Goal: Check status: Check status

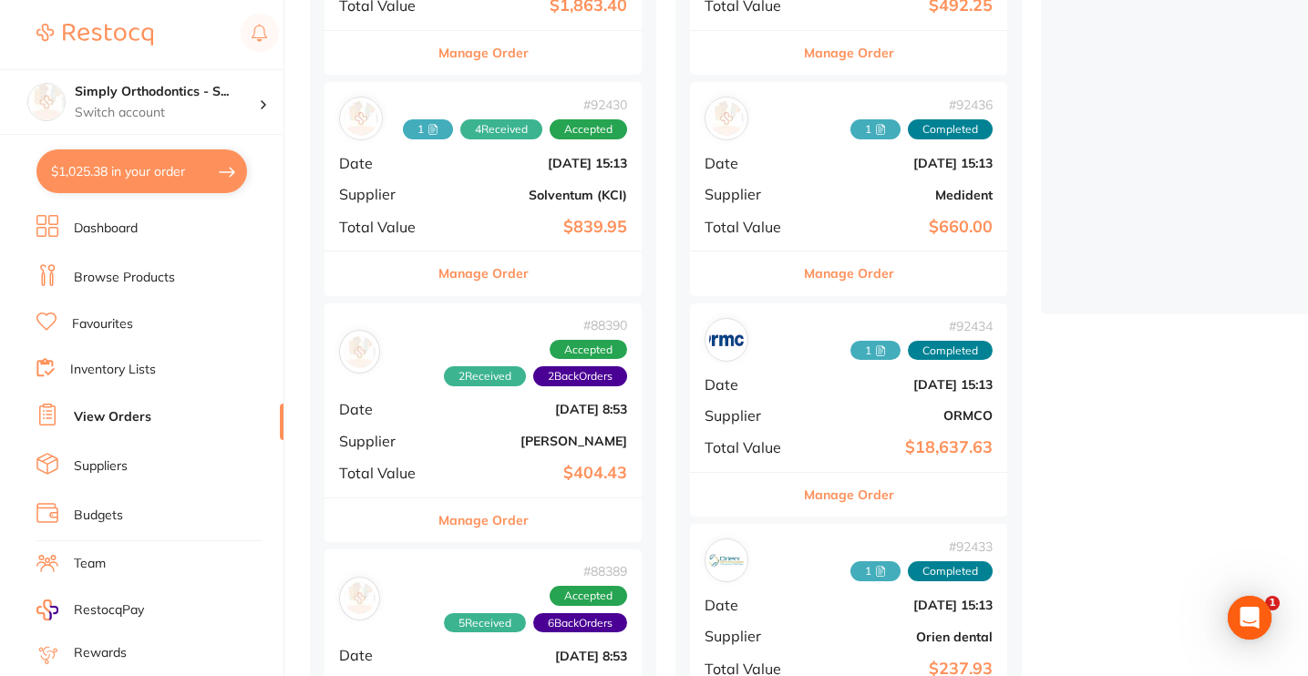
scroll to position [384, 0]
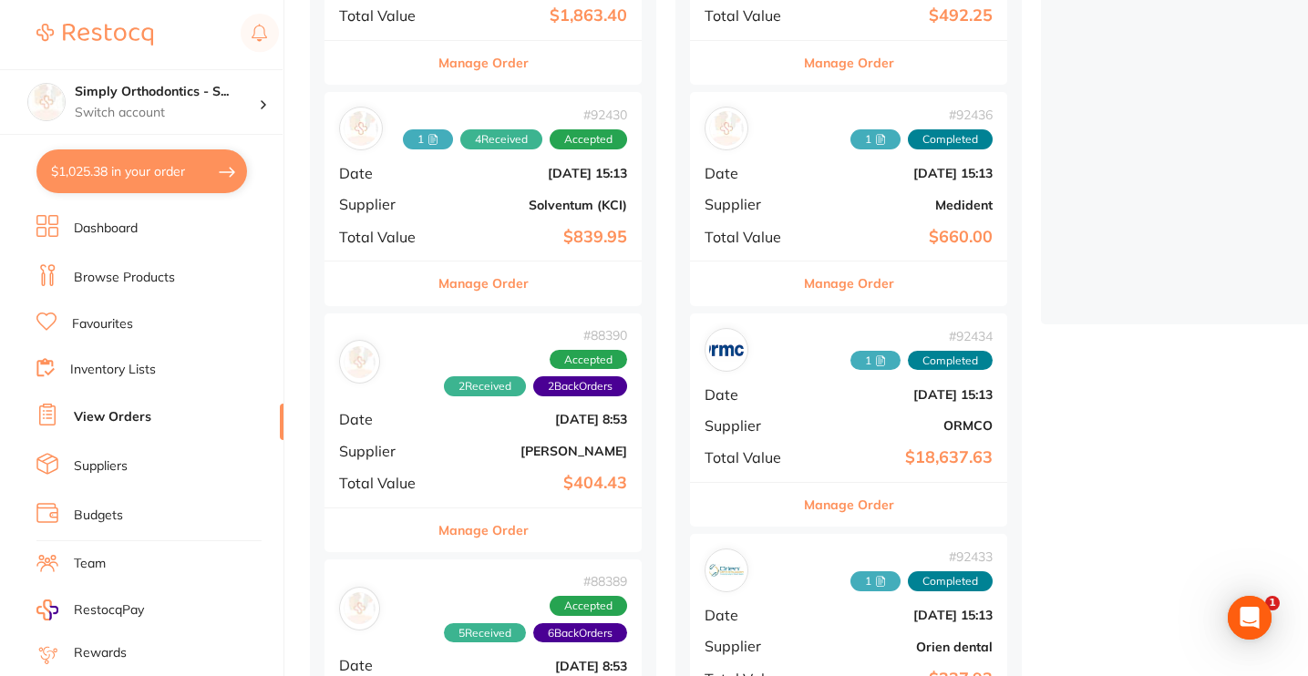
click at [482, 280] on button "Manage Order" at bounding box center [483, 284] width 90 height 44
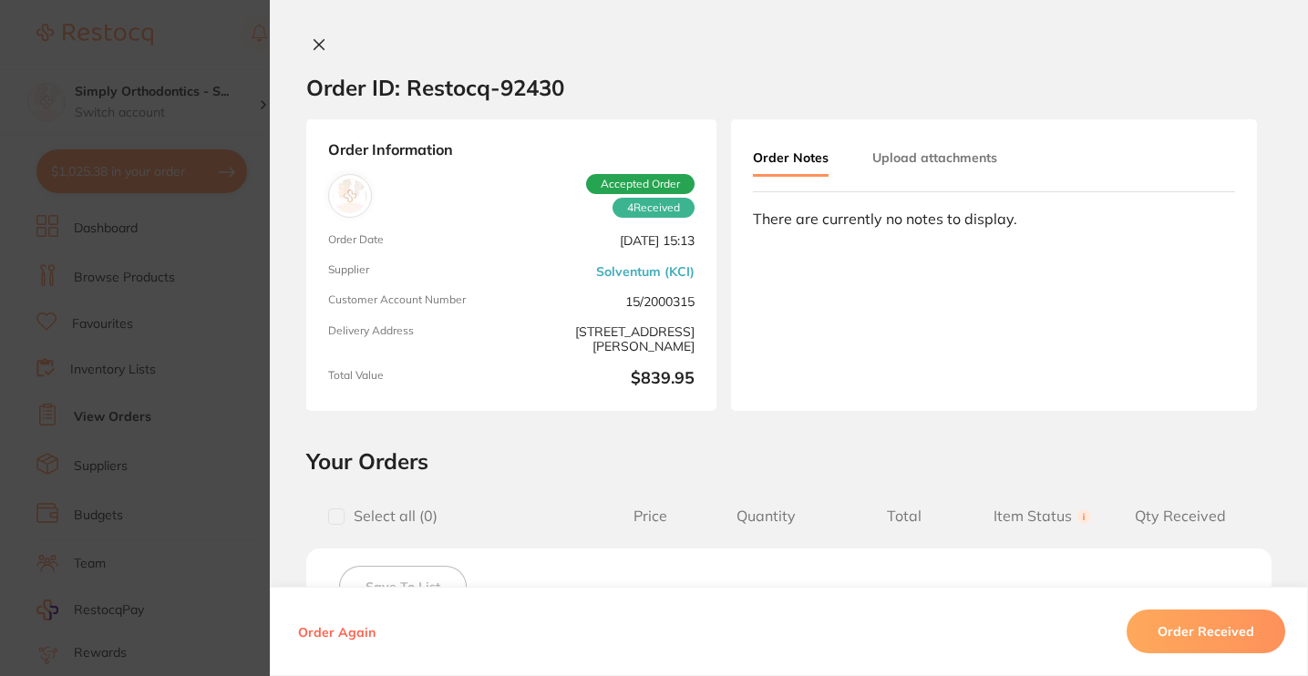
click at [316, 36] on div "Order ID: Restocq- 92430 Order Information 4 Received Accepted Order Order Date…" at bounding box center [789, 338] width 1038 height 676
click at [314, 43] on icon at bounding box center [319, 44] width 15 height 15
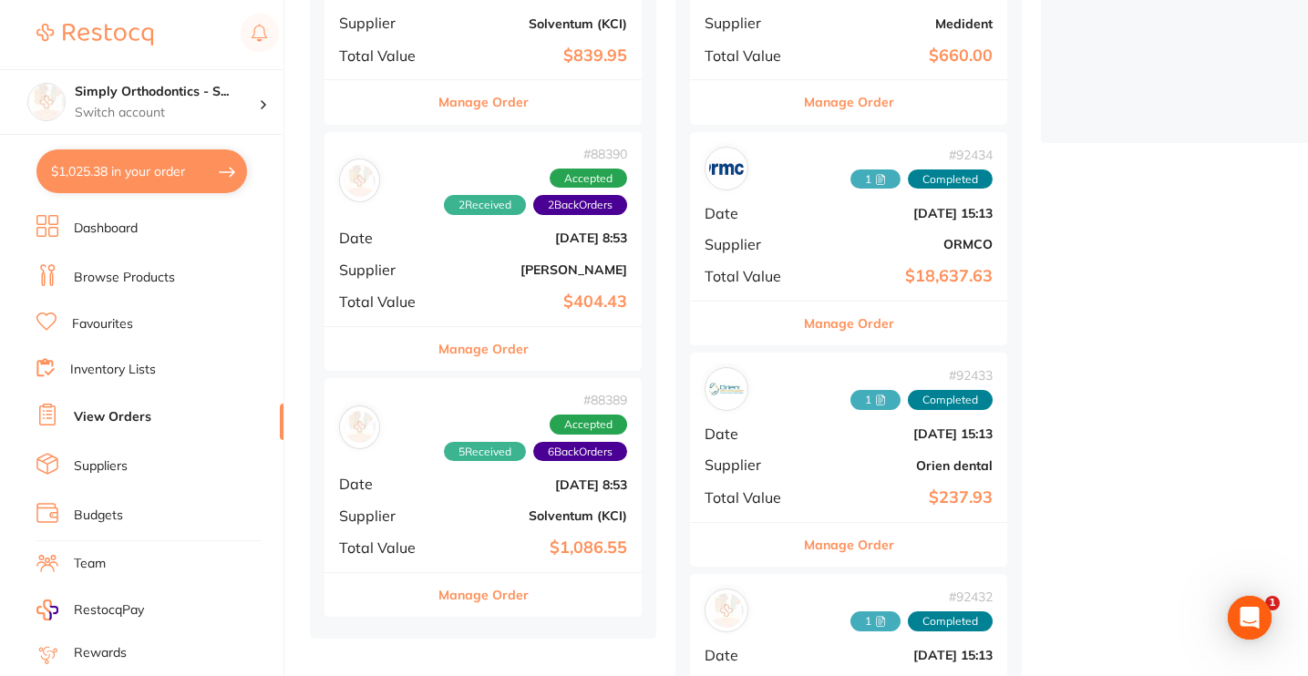
scroll to position [563, 0]
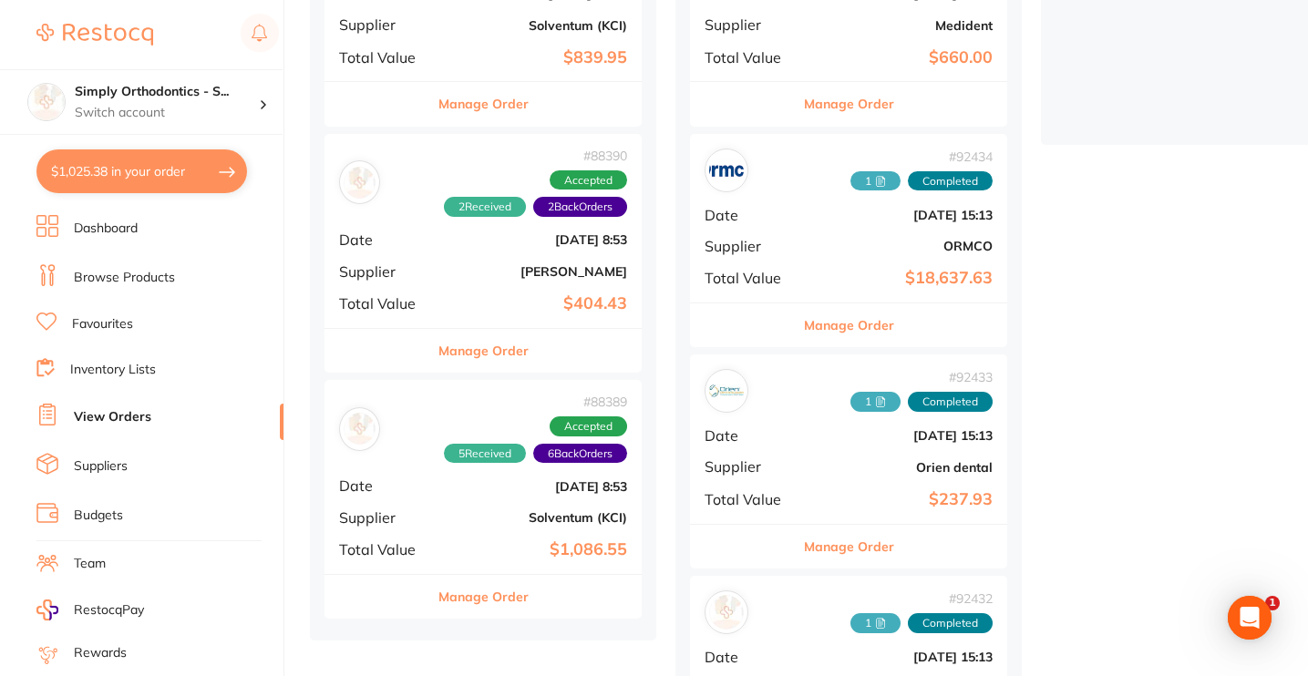
click at [477, 592] on button "Manage Order" at bounding box center [483, 597] width 90 height 44
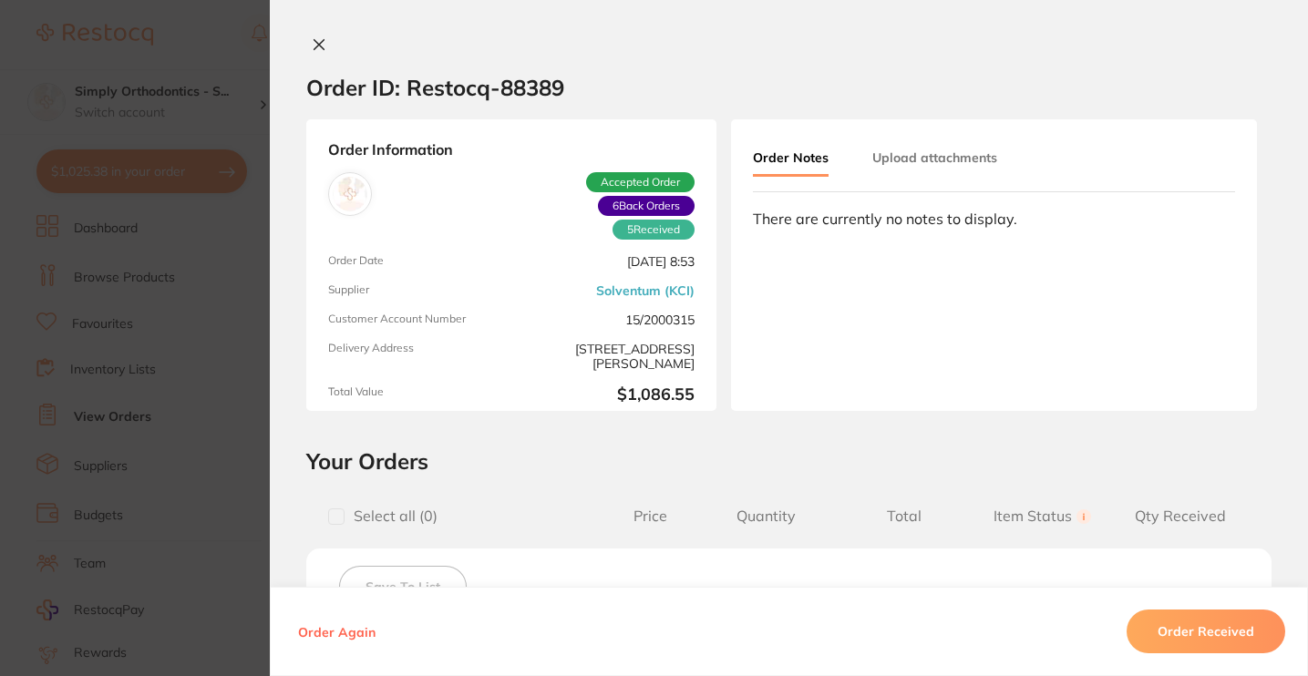
click at [316, 39] on icon at bounding box center [319, 44] width 15 height 15
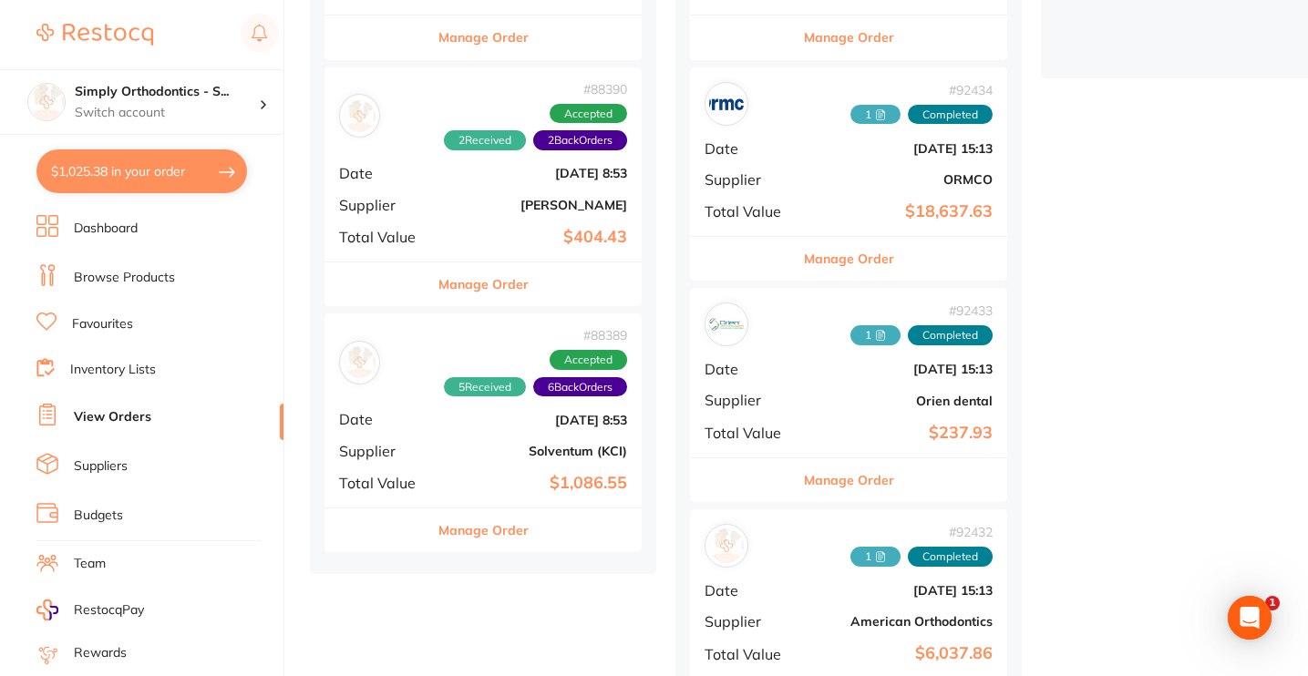
scroll to position [632, 0]
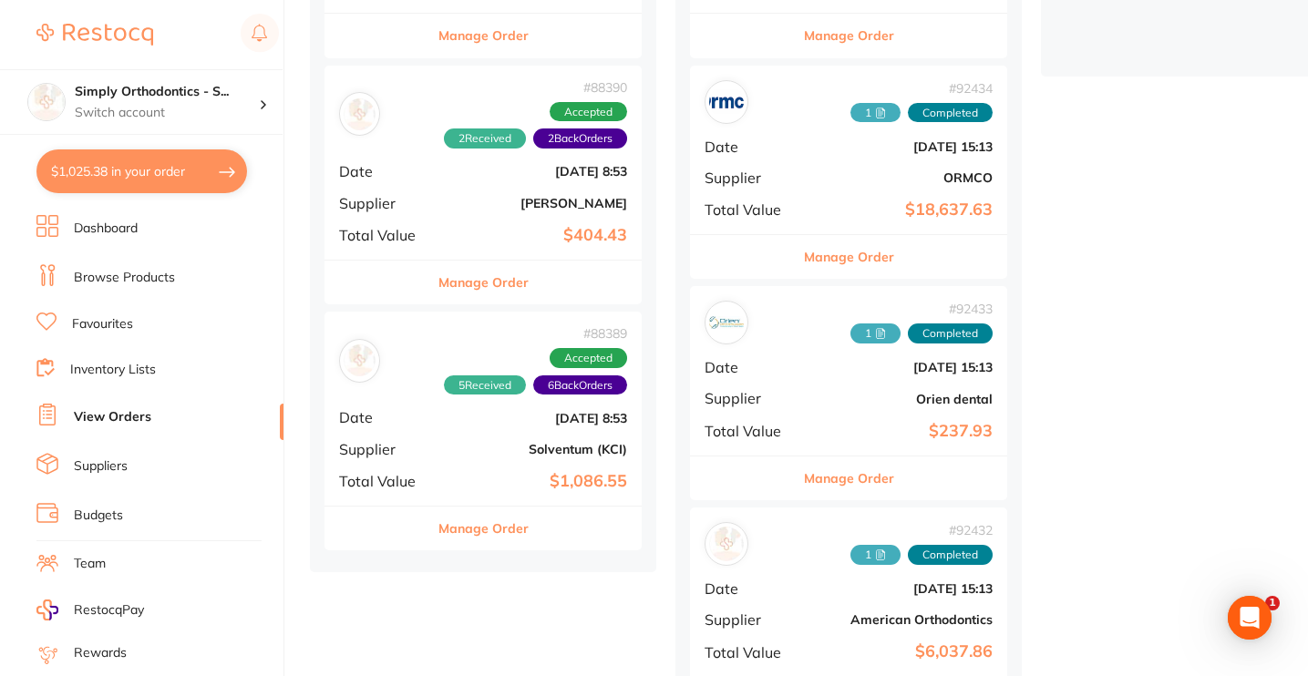
click at [492, 520] on button "Manage Order" at bounding box center [483, 529] width 90 height 44
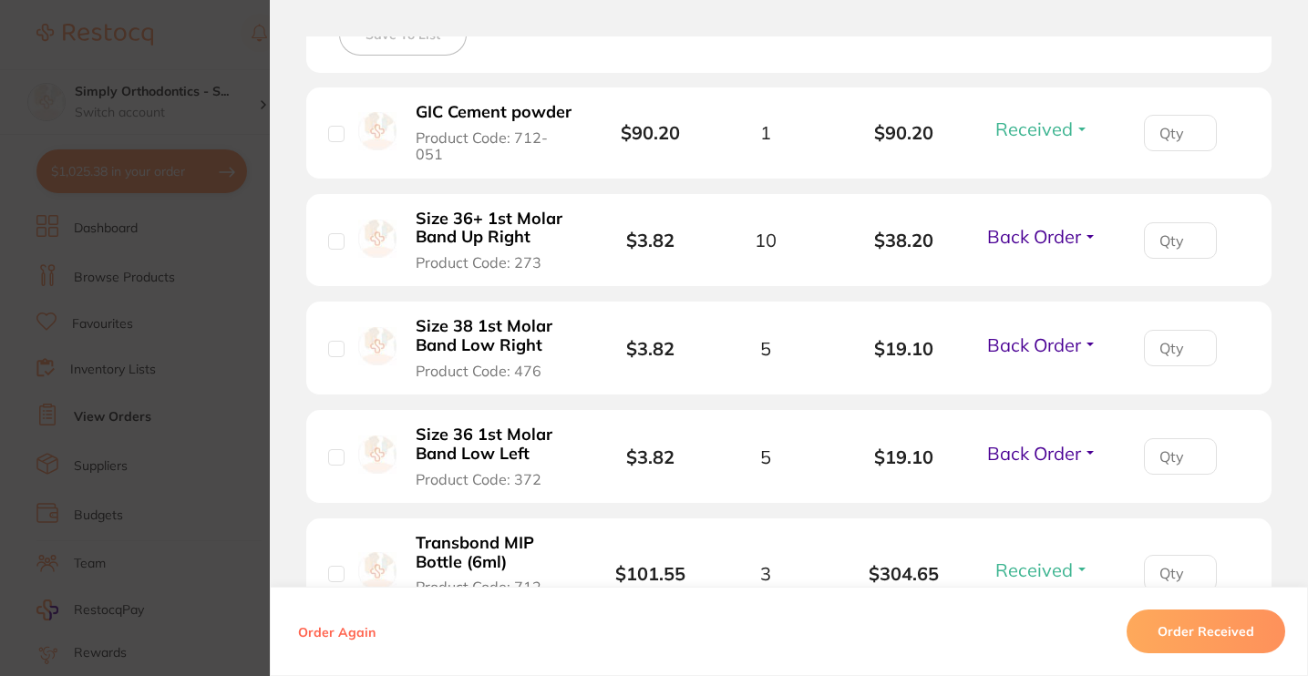
scroll to position [597, 0]
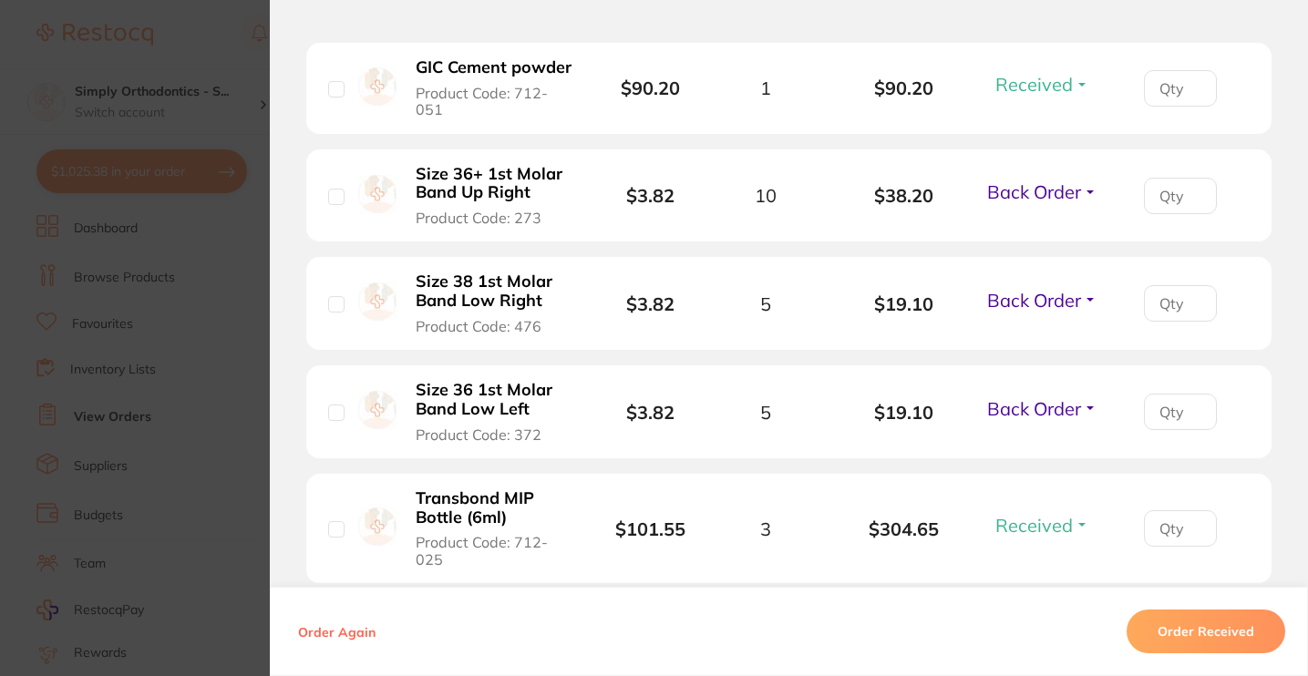
click at [1039, 203] on span "Back Order" at bounding box center [1034, 191] width 94 height 23
click at [1034, 238] on span "Received" at bounding box center [1042, 231] width 46 height 14
click at [1027, 312] on span "Back Order" at bounding box center [1034, 300] width 94 height 23
click at [1041, 346] on span "Received" at bounding box center [1042, 340] width 46 height 14
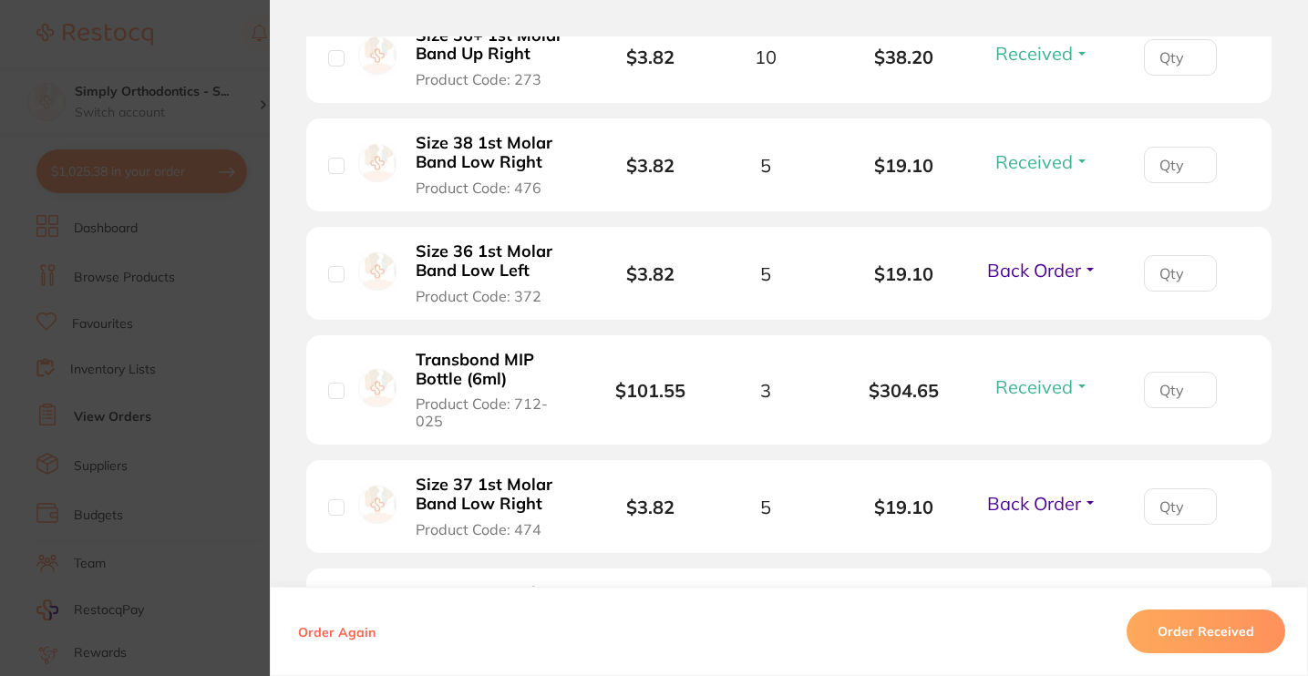
scroll to position [738, 0]
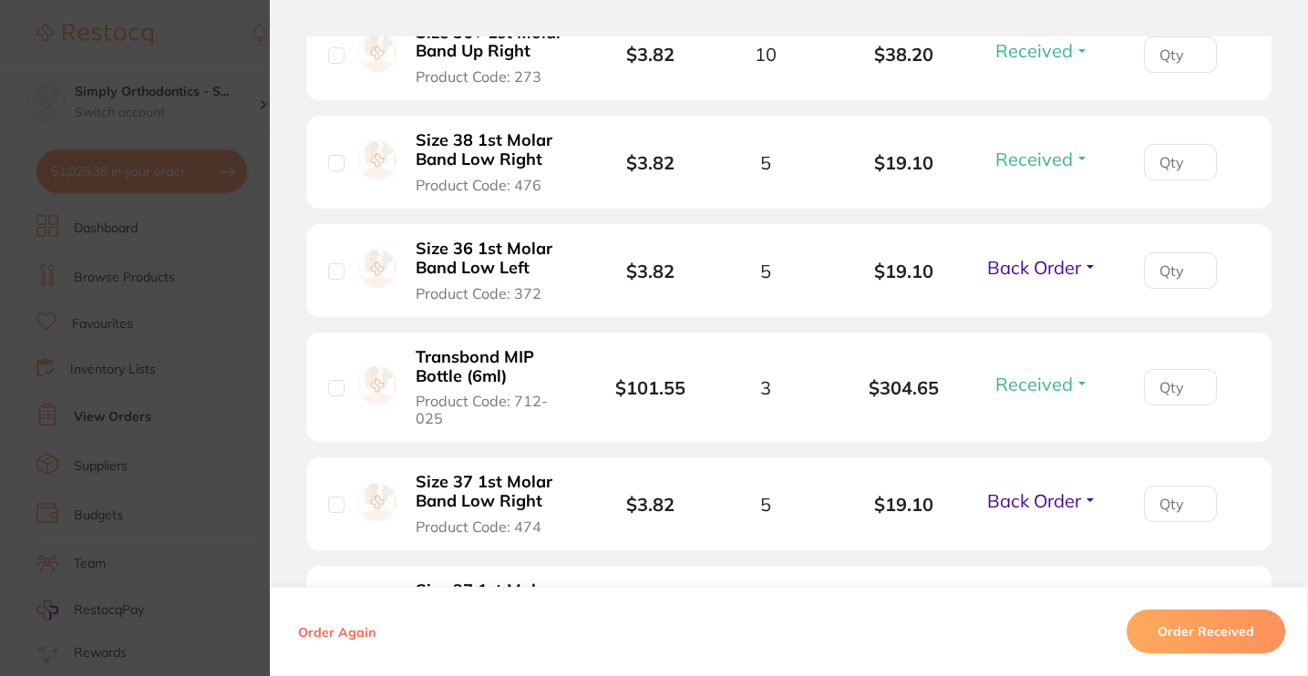
click at [1015, 279] on span "Back Order" at bounding box center [1034, 267] width 94 height 23
click at [1034, 314] on span "Received" at bounding box center [1042, 307] width 46 height 14
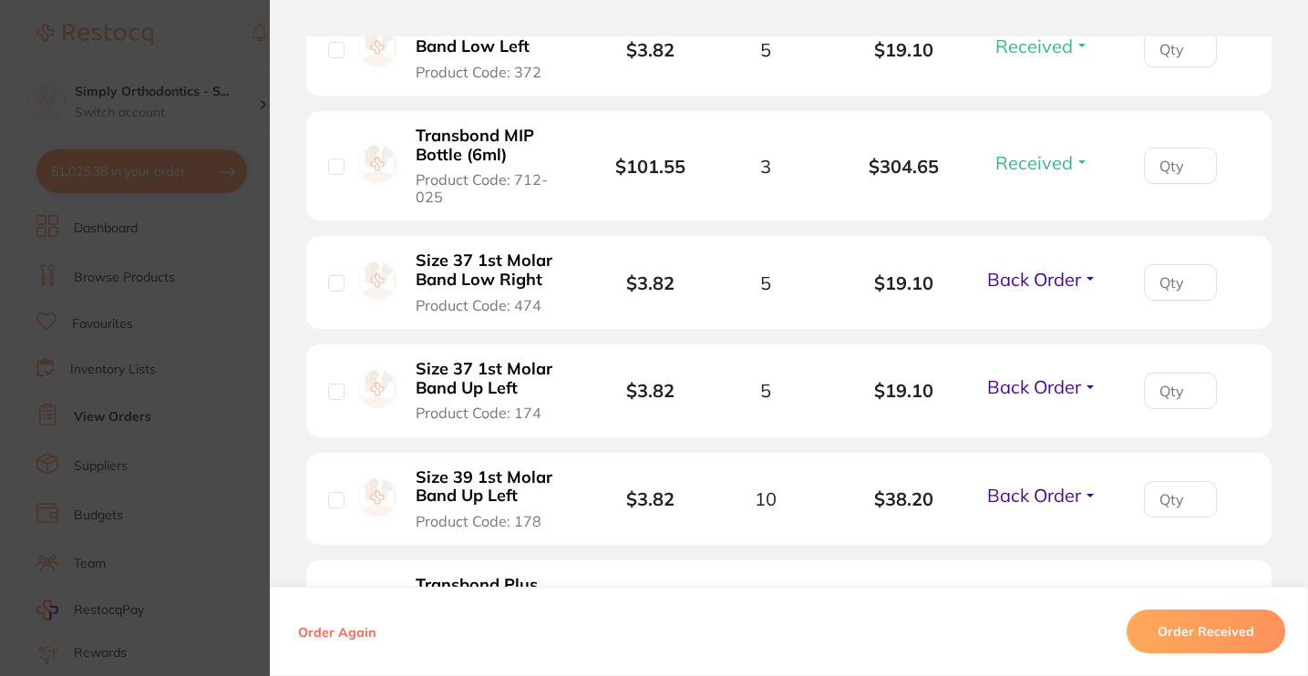
scroll to position [963, 0]
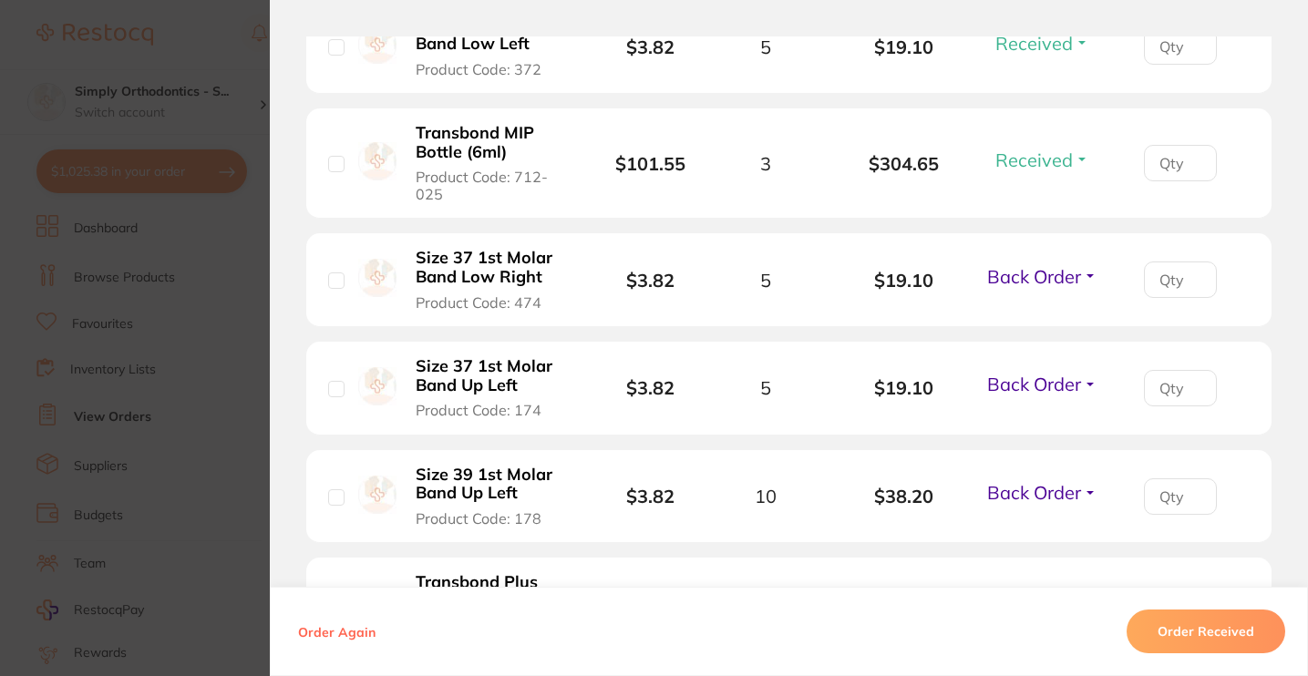
click at [1013, 288] on span "Back Order" at bounding box center [1034, 276] width 94 height 23
click at [1024, 323] on span "Received" at bounding box center [1042, 316] width 46 height 14
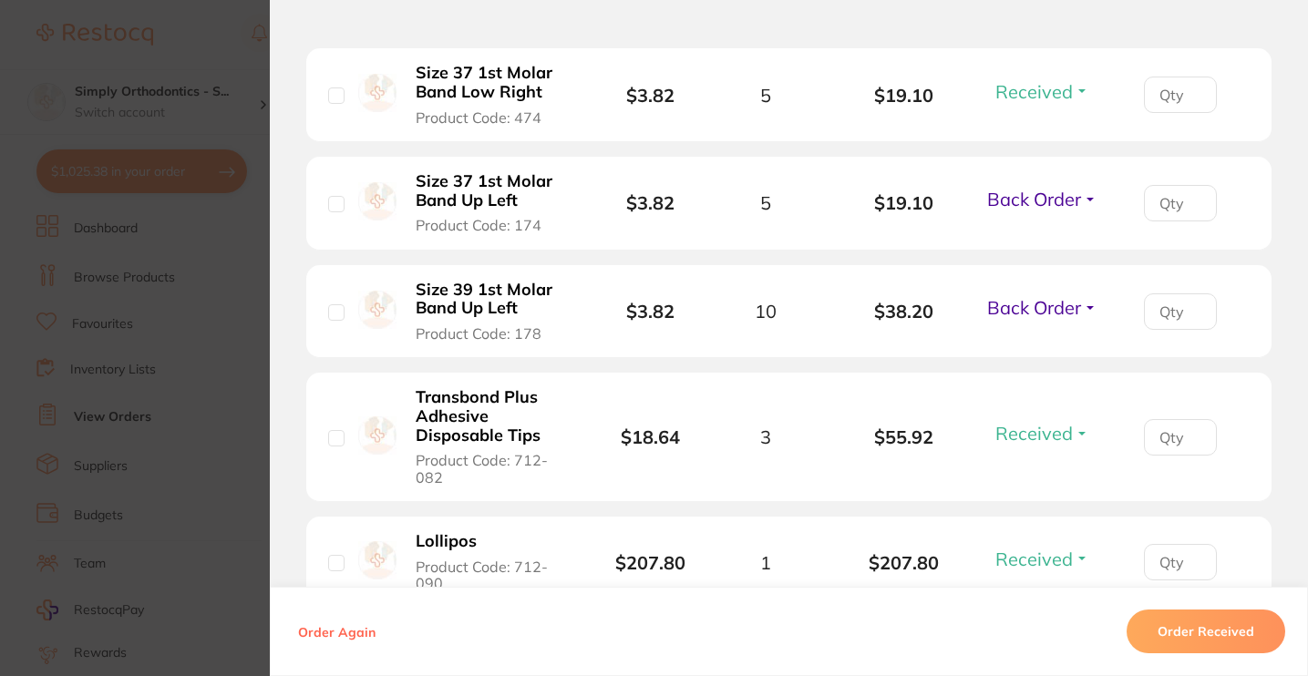
scroll to position [1147, 0]
click at [1022, 211] on span "Back Order" at bounding box center [1034, 200] width 94 height 23
click at [1030, 246] on span "Received" at bounding box center [1042, 239] width 46 height 14
click at [1055, 320] on span "Back Order" at bounding box center [1034, 308] width 94 height 23
click at [1036, 363] on button "Received" at bounding box center [1042, 349] width 46 height 28
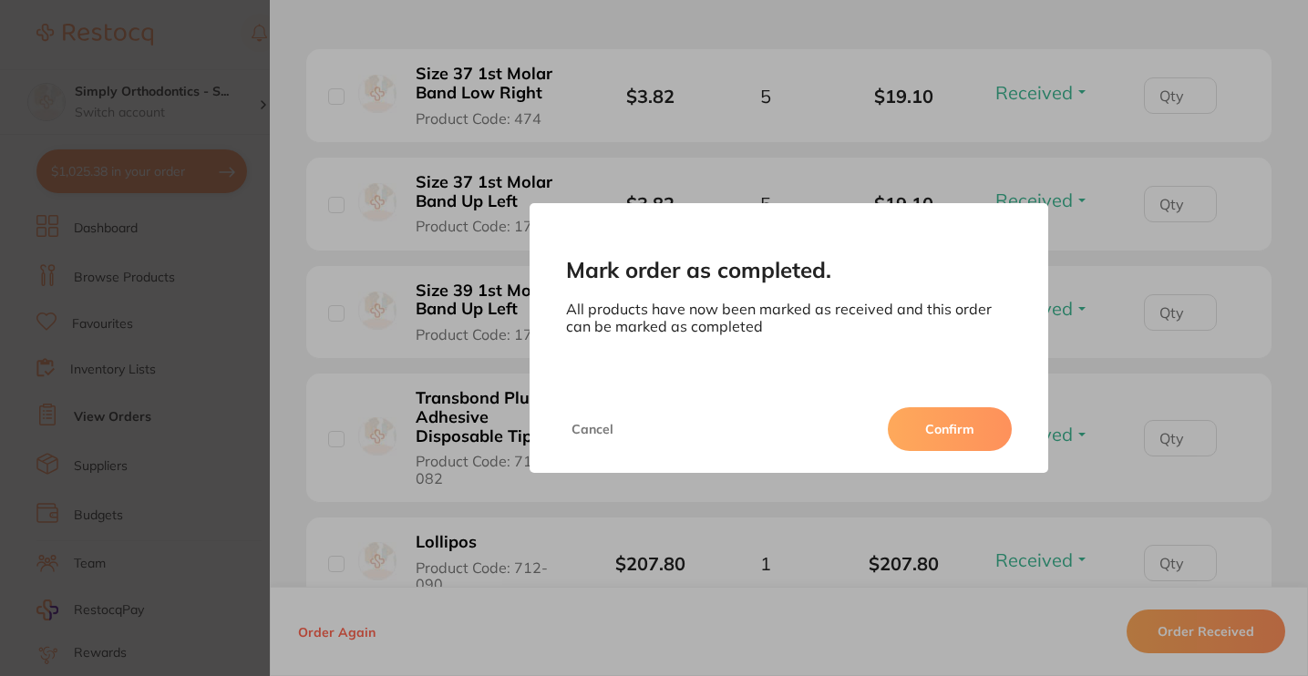
click at [941, 441] on button "Confirm" at bounding box center [950, 429] width 124 height 44
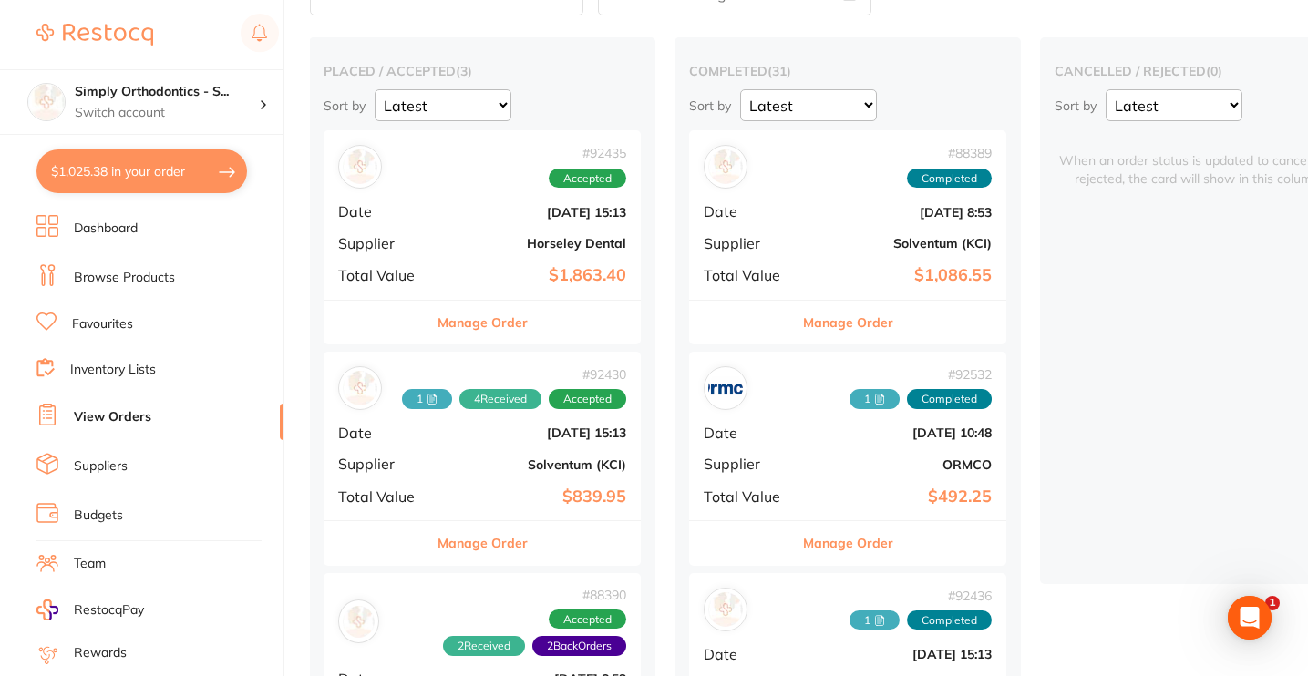
scroll to position [120, 0]
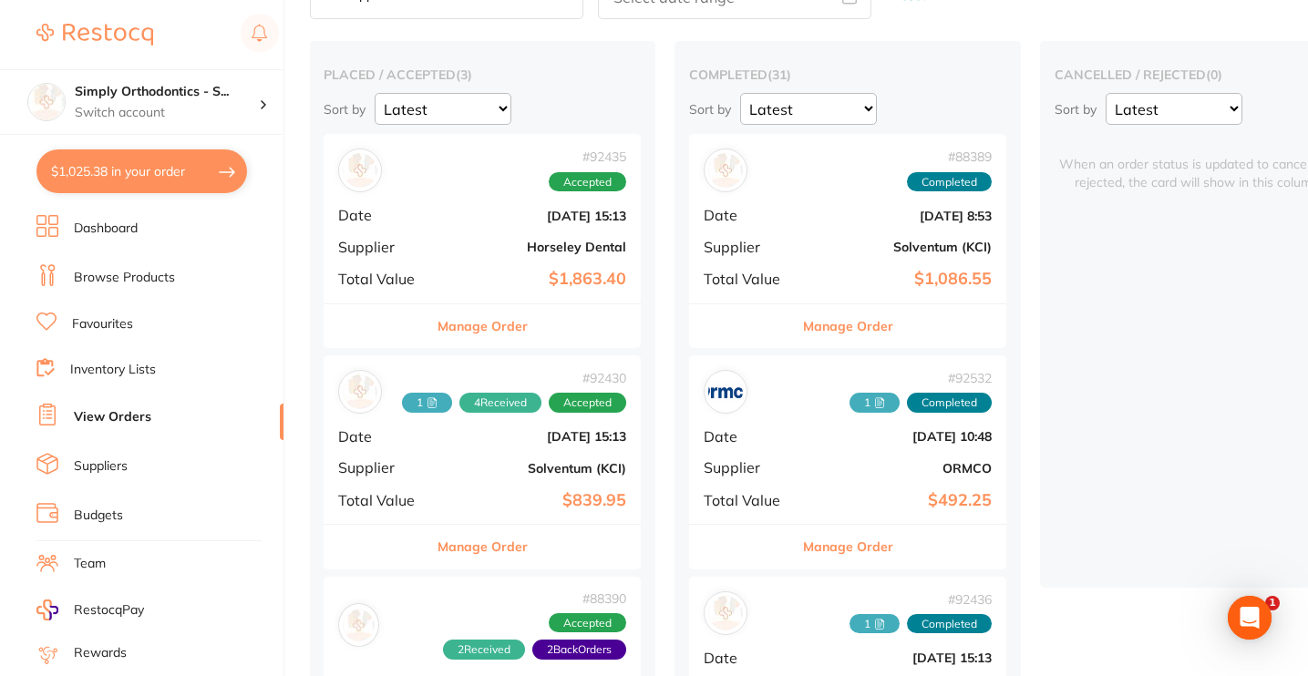
click at [850, 324] on button "Manage Order" at bounding box center [848, 326] width 90 height 44
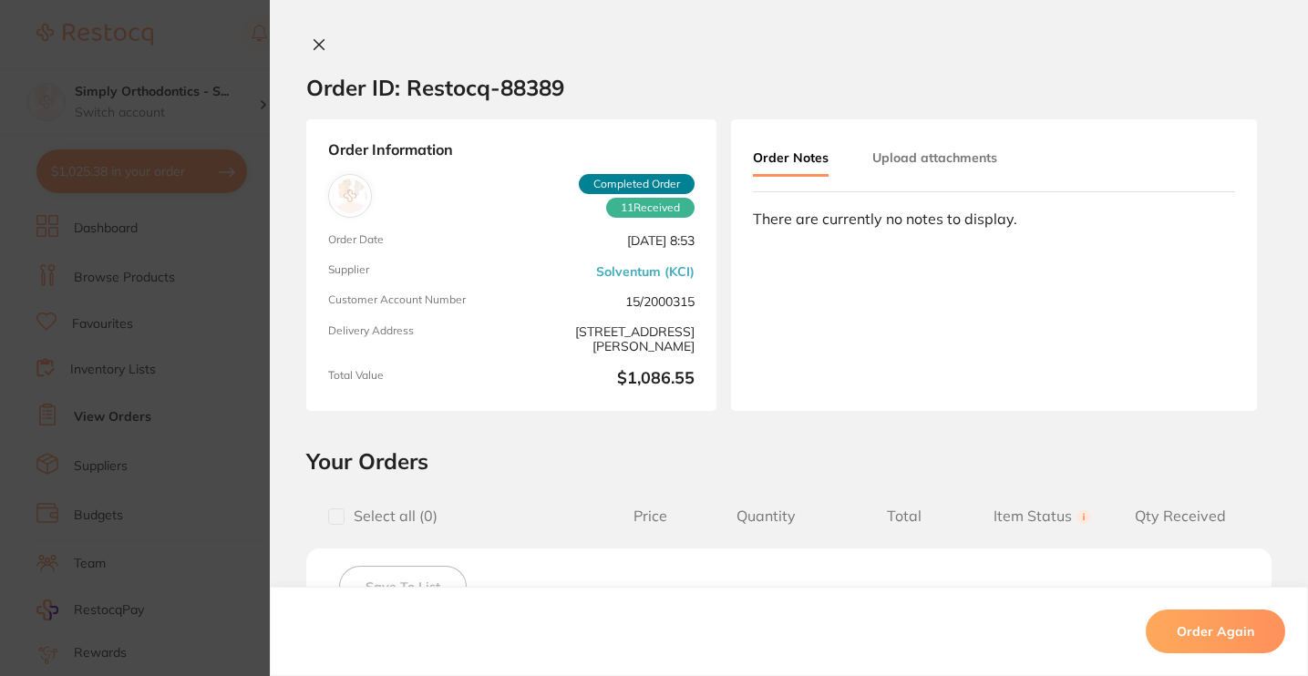
click at [310, 37] on button at bounding box center [319, 45] width 26 height 19
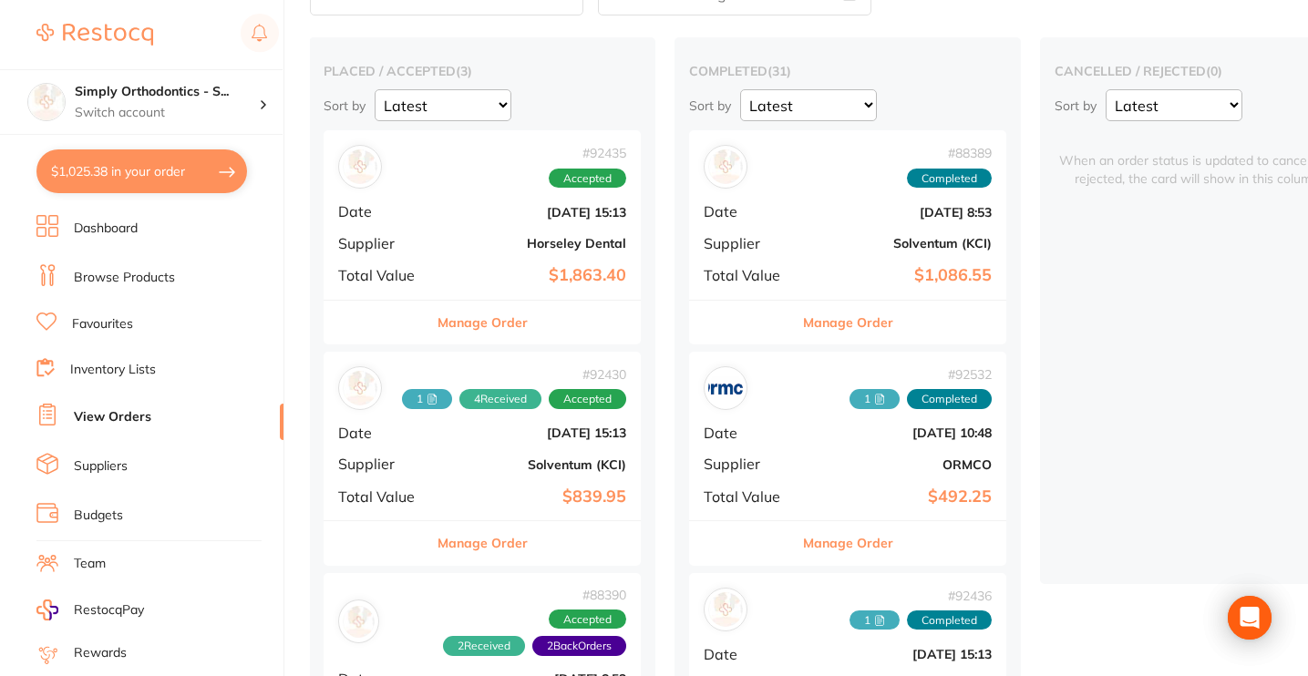
click at [165, 181] on button "$1,025.38 in your order" at bounding box center [141, 171] width 211 height 44
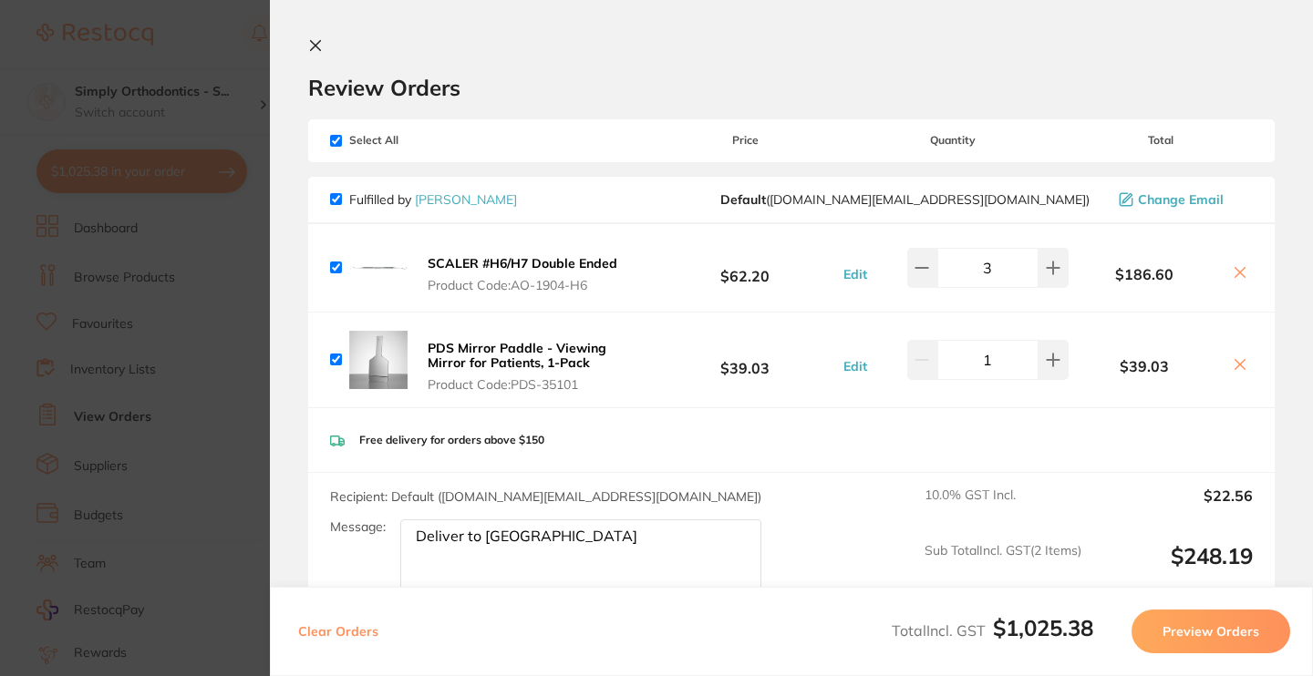
click at [314, 46] on icon at bounding box center [316, 46] width 10 height 10
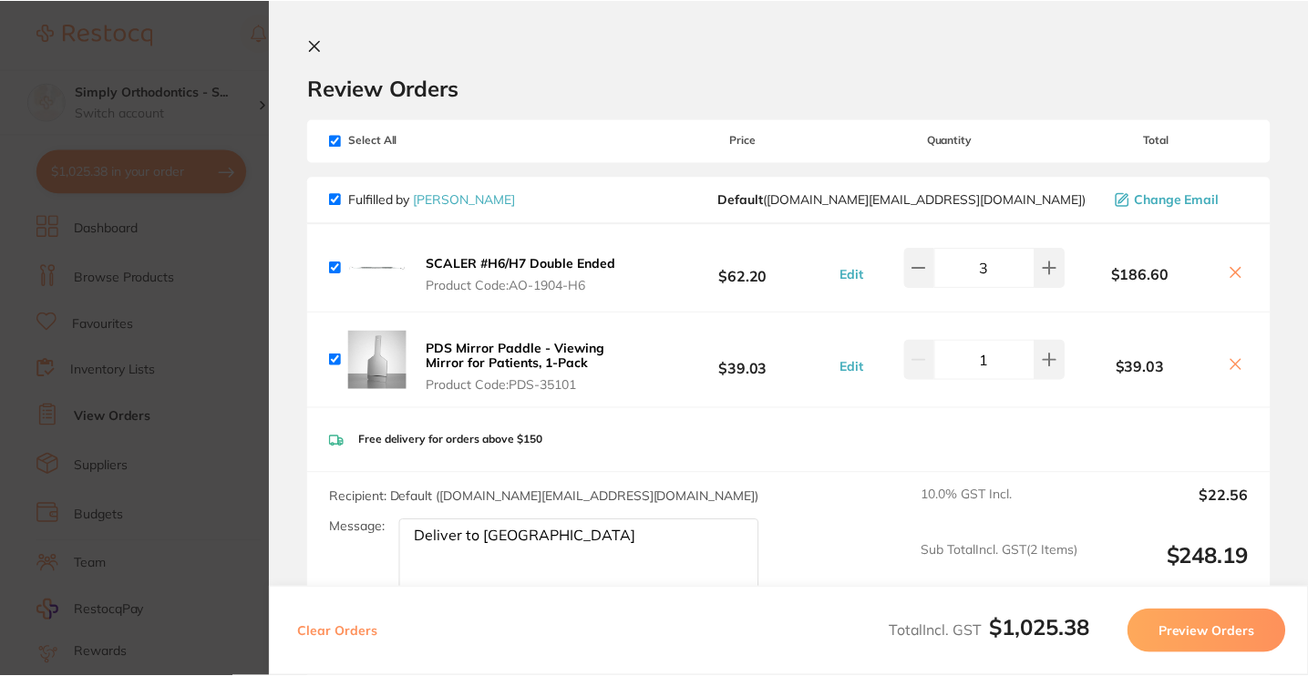
scroll to position [124, 0]
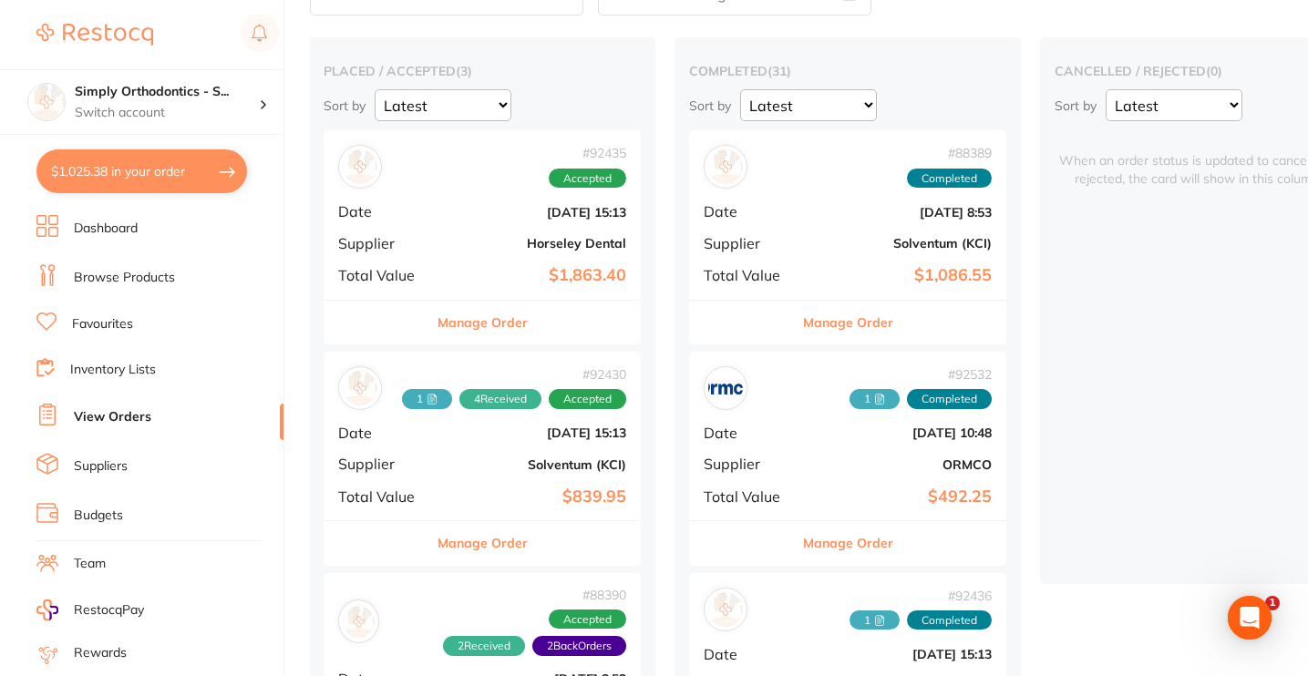
click at [90, 315] on link "Favourites" at bounding box center [102, 324] width 61 height 18
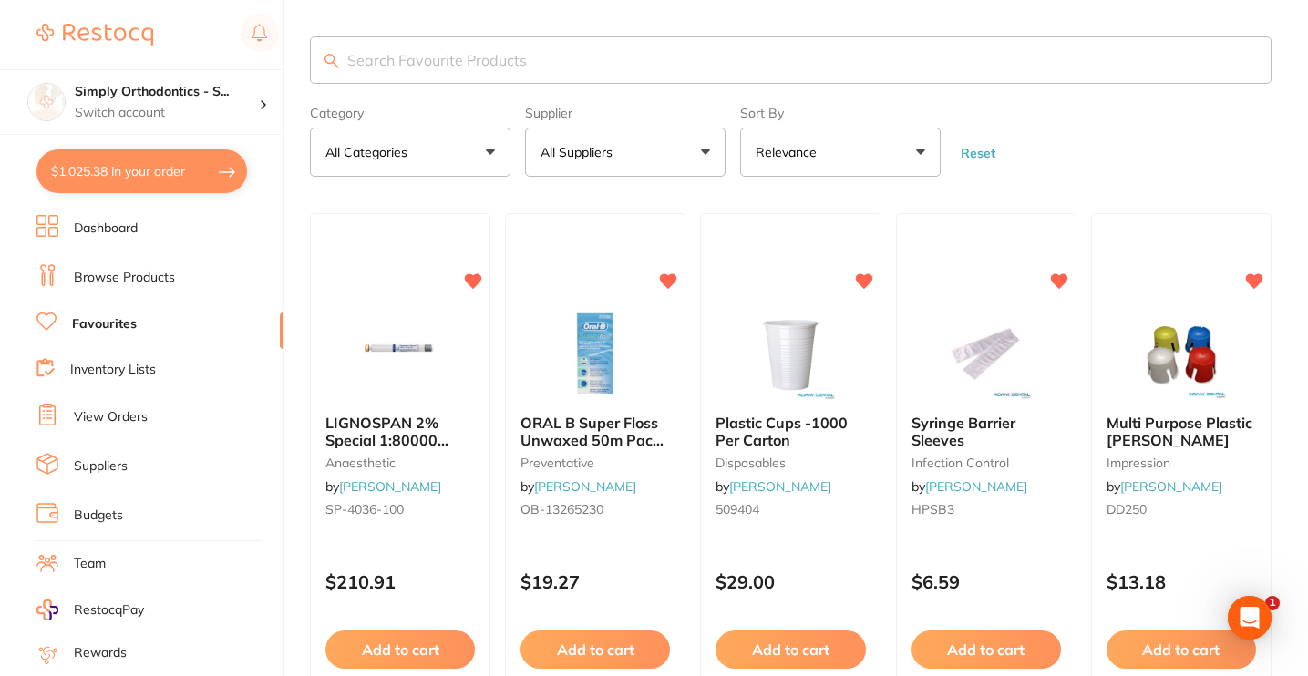
click at [190, 179] on button "$1,025.38 in your order" at bounding box center [141, 171] width 211 height 44
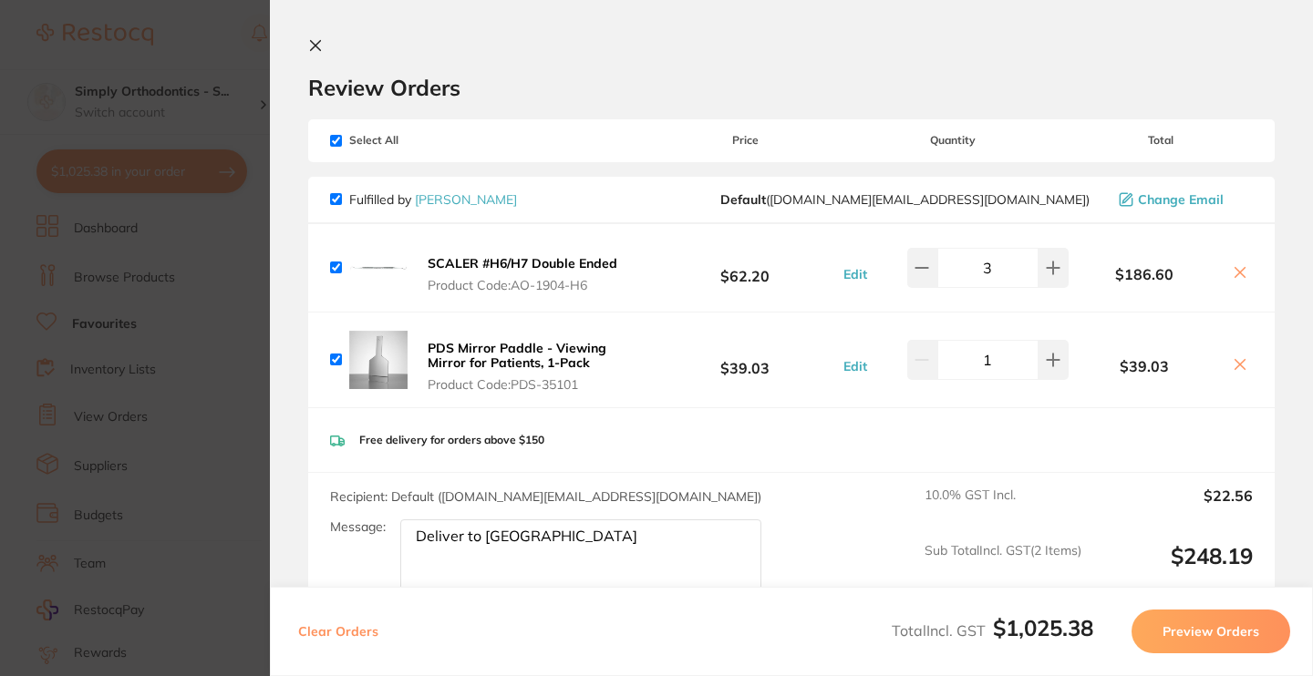
click at [313, 46] on icon at bounding box center [315, 45] width 15 height 15
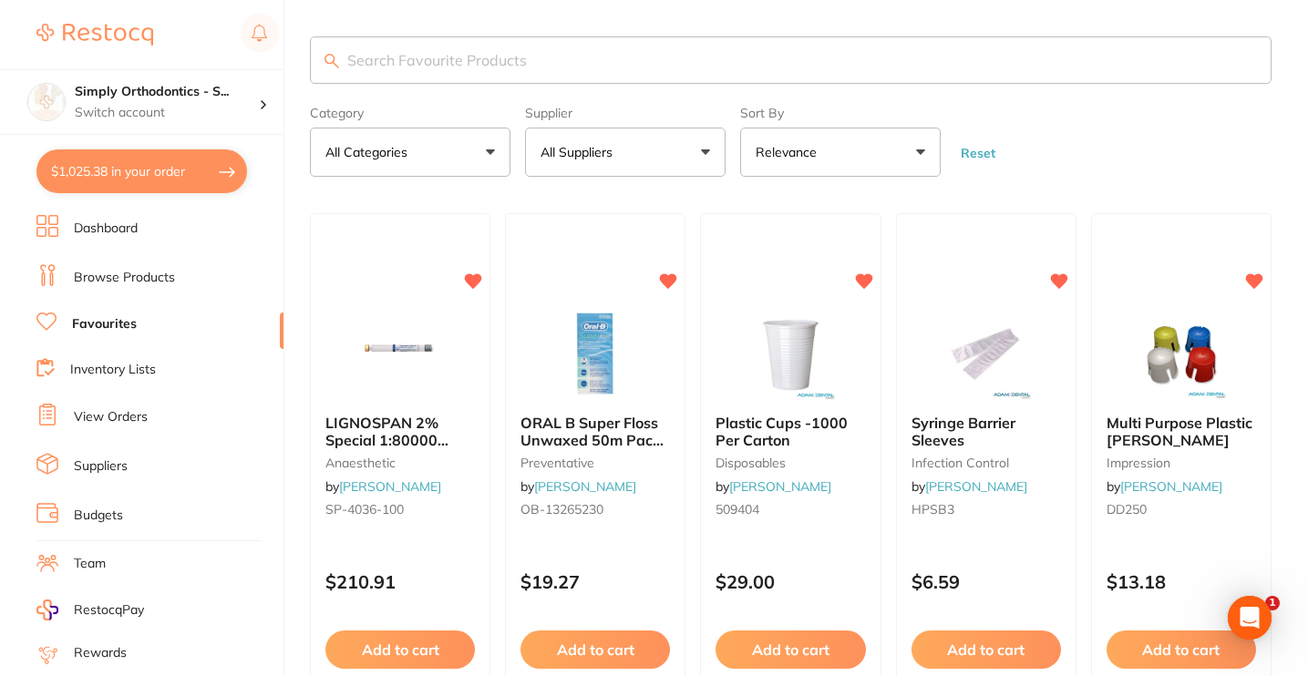
click at [128, 411] on link "View Orders" at bounding box center [111, 417] width 74 height 18
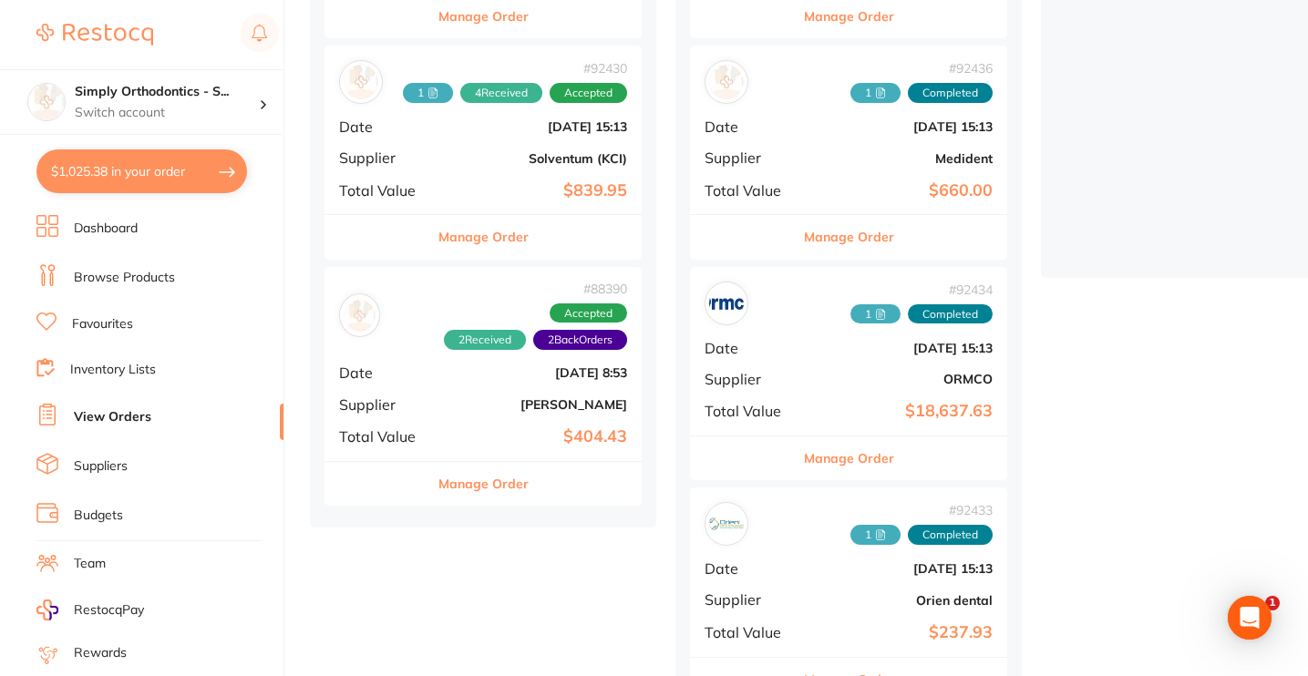
scroll to position [426, 0]
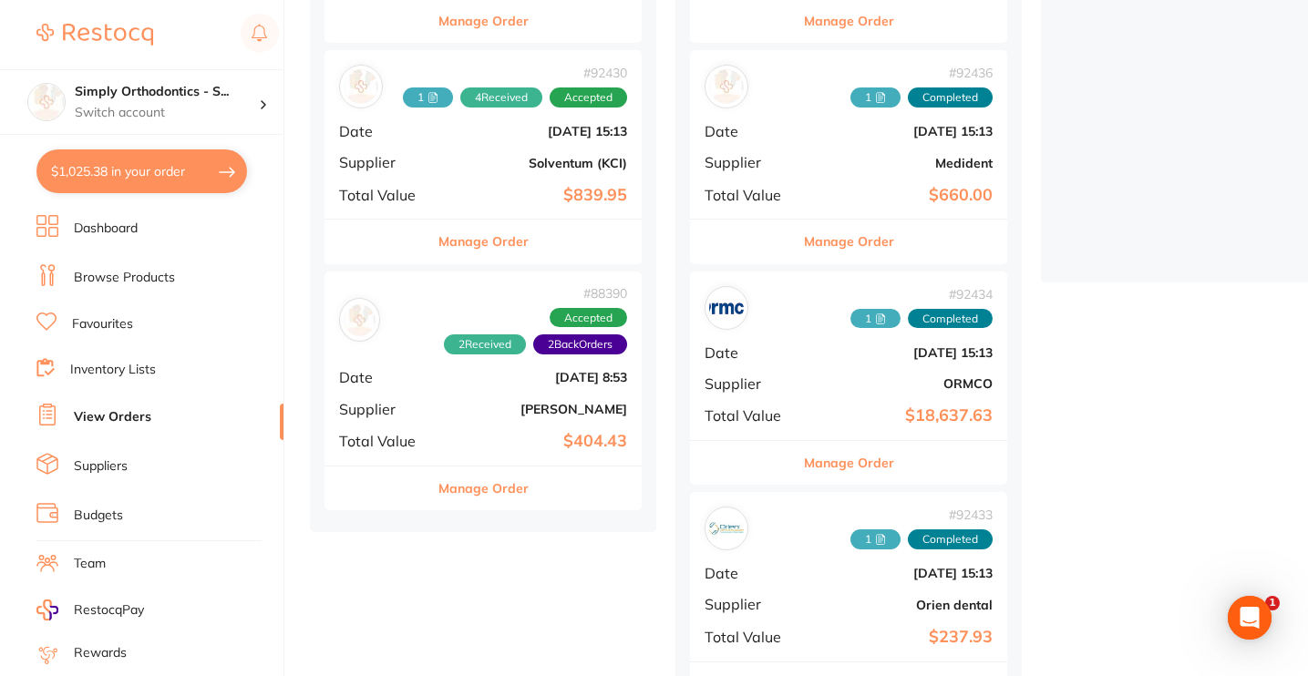
click at [496, 479] on button "Manage Order" at bounding box center [483, 489] width 90 height 44
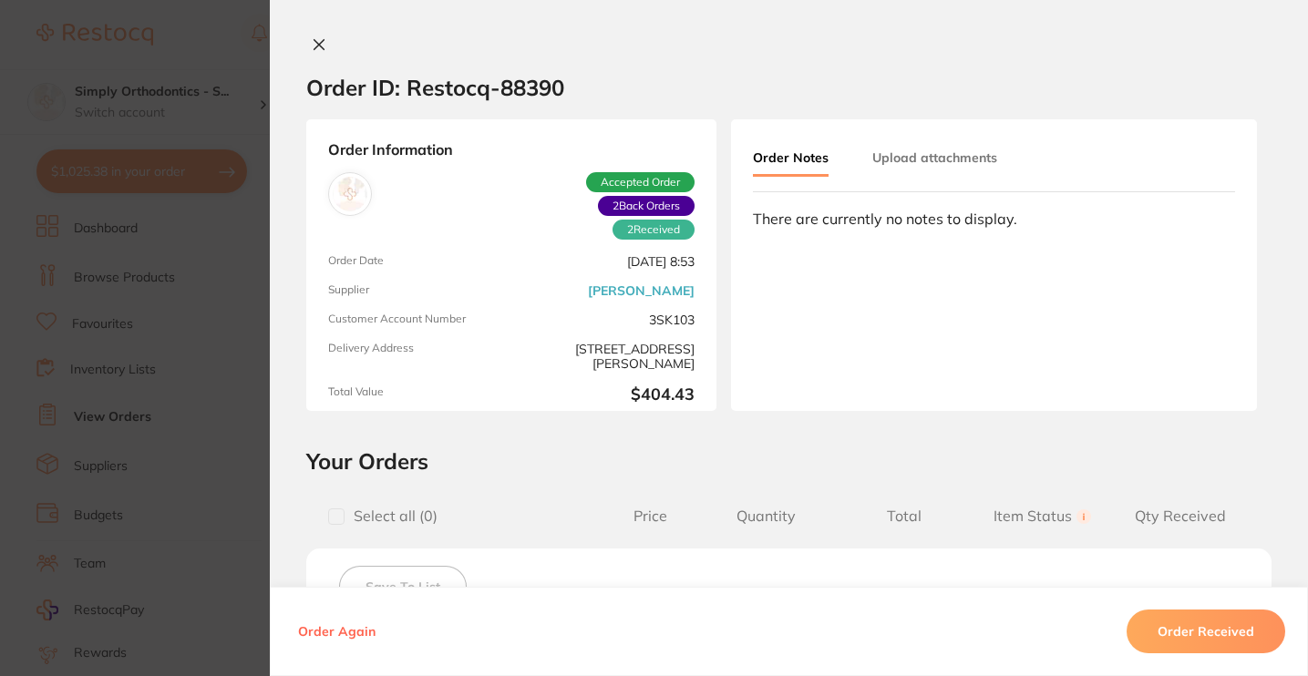
click at [313, 40] on icon at bounding box center [319, 44] width 15 height 15
